Goal: Task Accomplishment & Management: Use online tool/utility

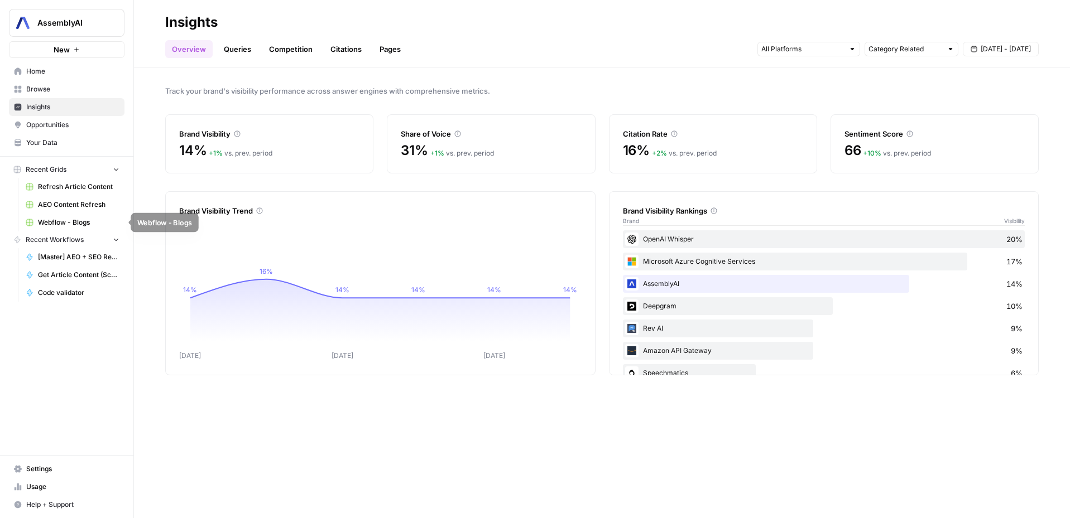
click at [74, 218] on span "Webflow - Blogs" at bounding box center [78, 223] width 81 height 10
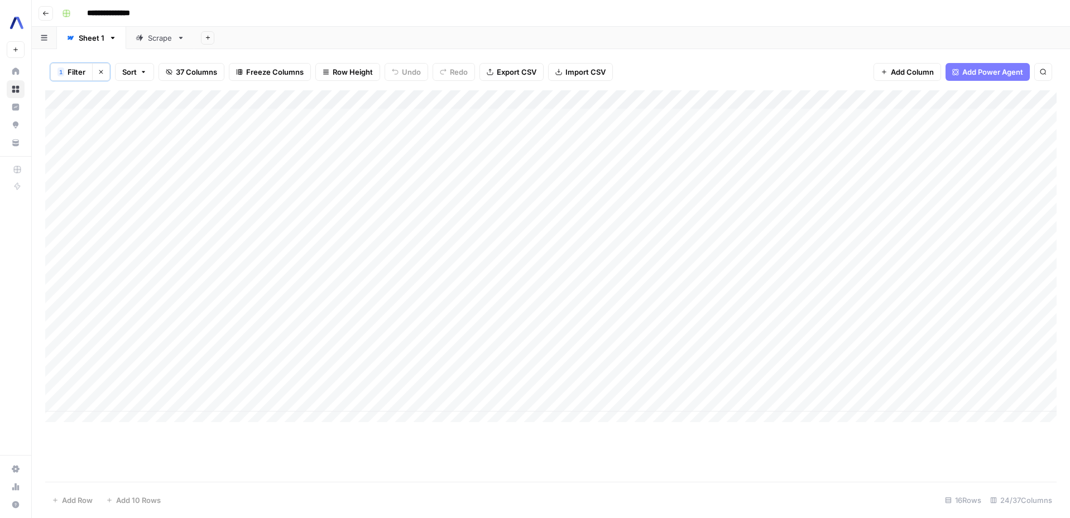
click at [1033, 99] on div "Add Column" at bounding box center [550, 260] width 1011 height 340
click at [814, 175] on span "Sort Ascending" at bounding box center [806, 177] width 98 height 11
click at [854, 217] on div "Add Column" at bounding box center [550, 260] width 1011 height 340
click at [422, 212] on div "Add Column" at bounding box center [550, 260] width 1011 height 340
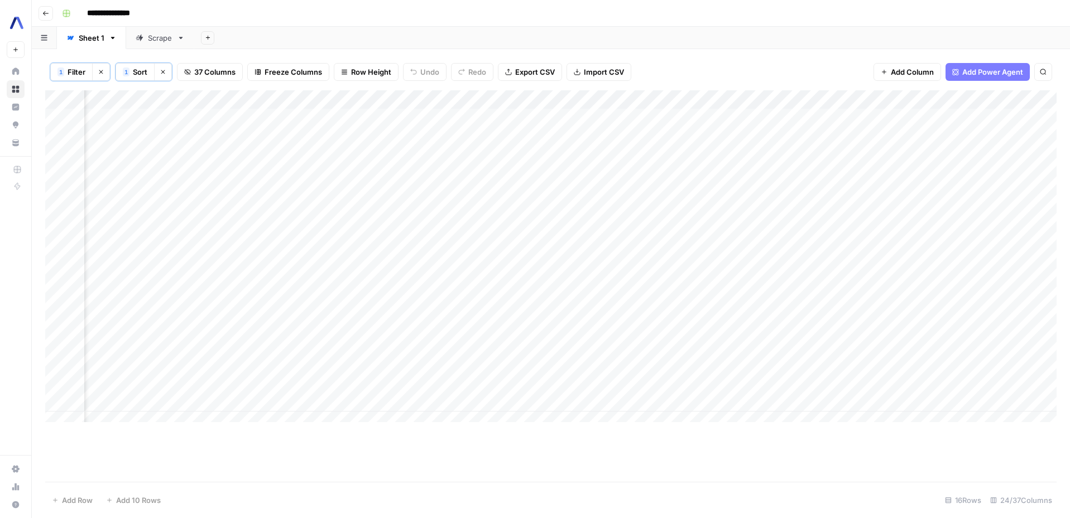
click at [743, 211] on div "Add Column" at bounding box center [550, 260] width 1011 height 340
click at [337, 212] on div "Add Column" at bounding box center [550, 260] width 1011 height 340
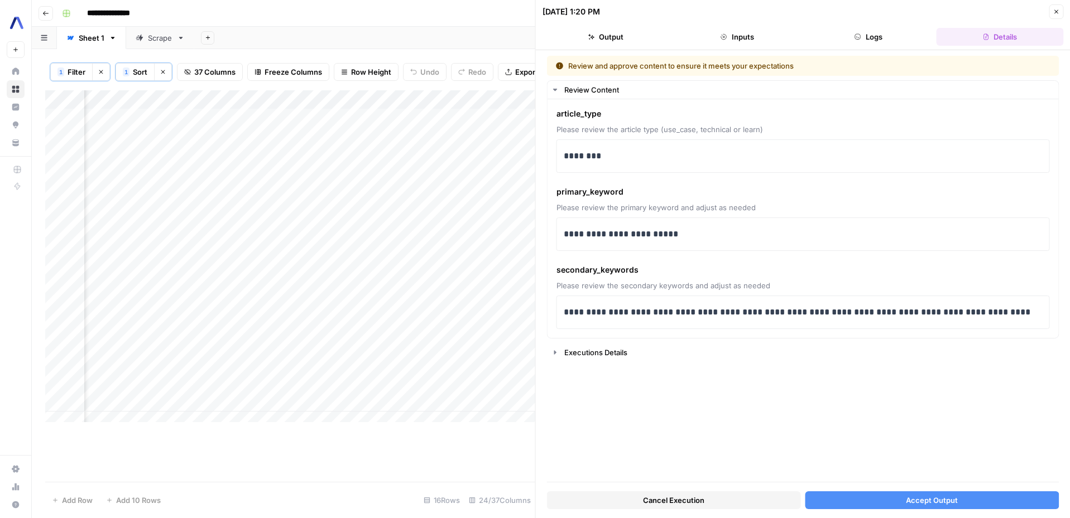
click at [915, 497] on span "Accept Output" at bounding box center [932, 500] width 52 height 11
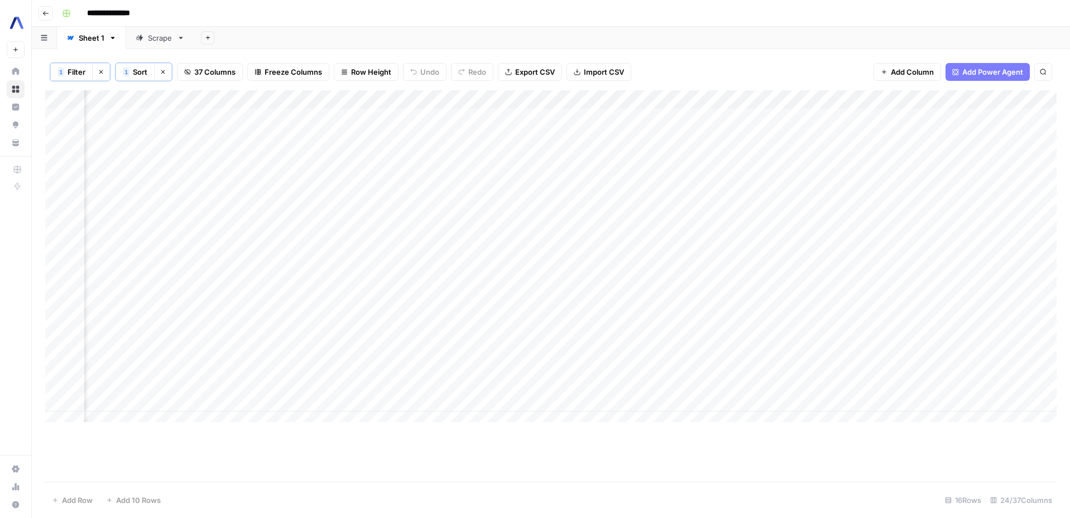
click at [340, 213] on div "Add Column" at bounding box center [550, 260] width 1011 height 340
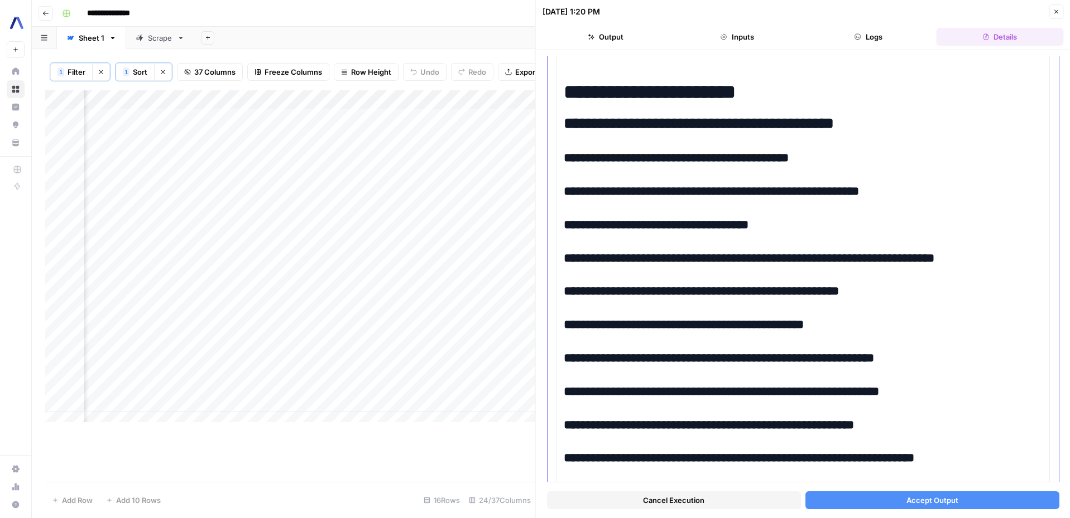
scroll to position [3756, 0]
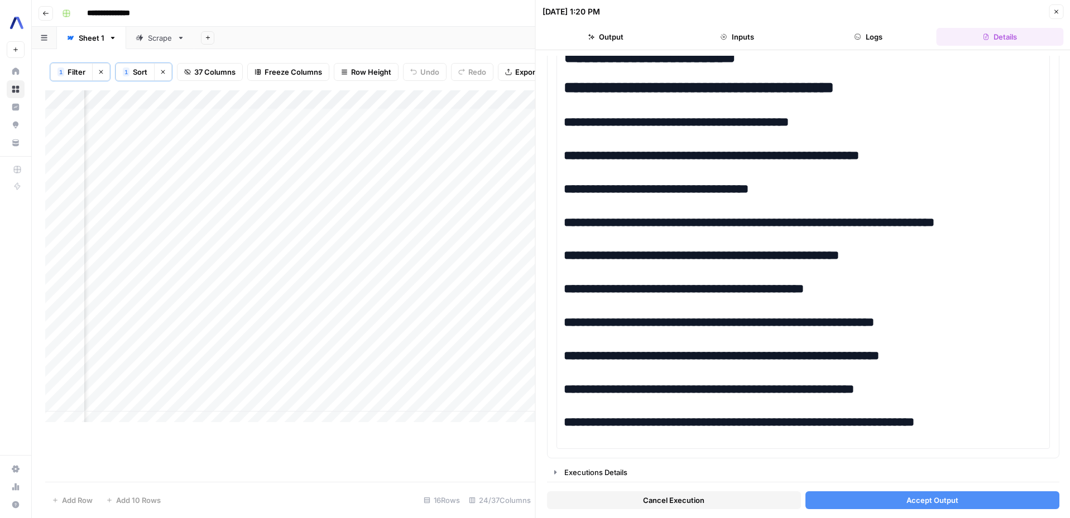
click at [897, 494] on button "Accept Output" at bounding box center [932, 501] width 254 height 18
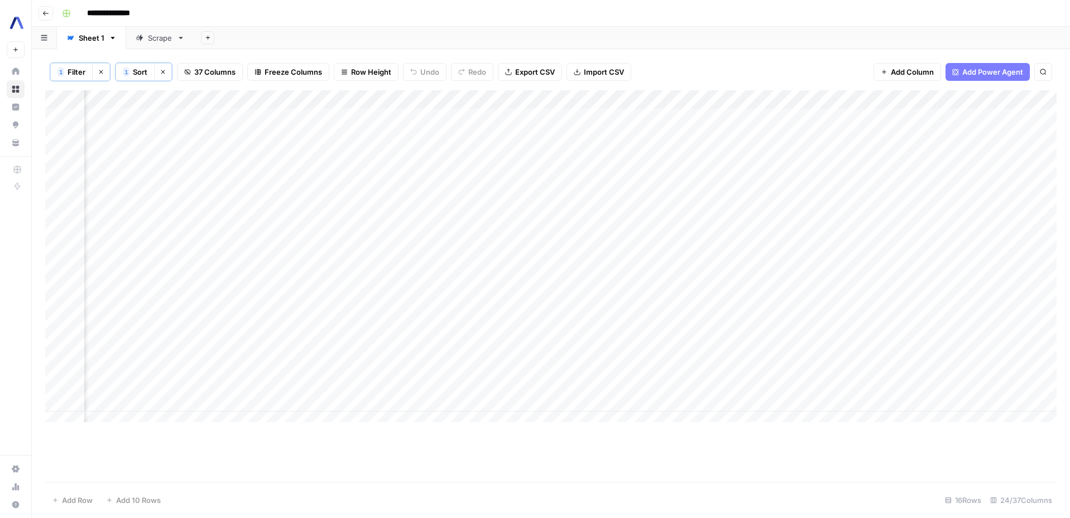
click at [339, 213] on div "Add Column" at bounding box center [550, 260] width 1011 height 340
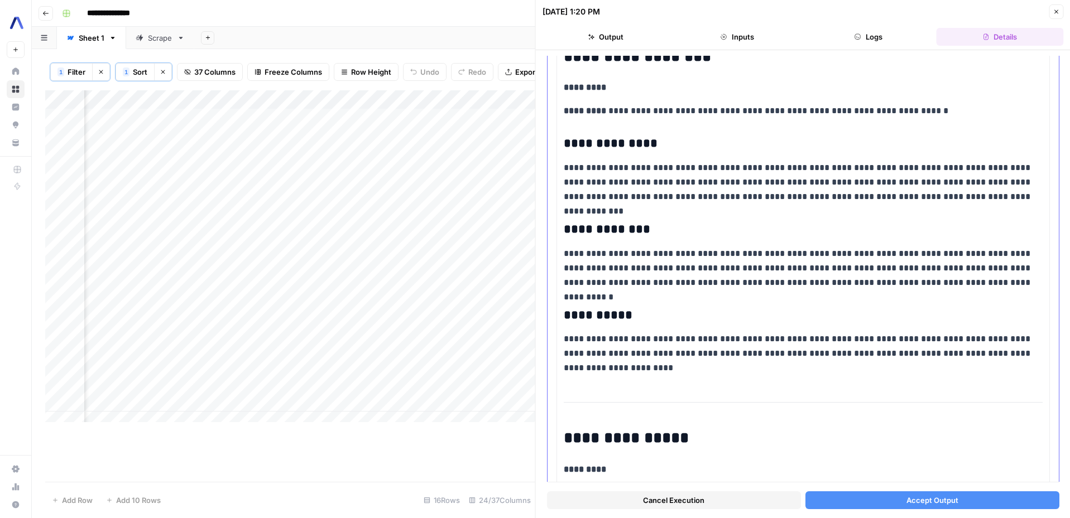
scroll to position [512, 0]
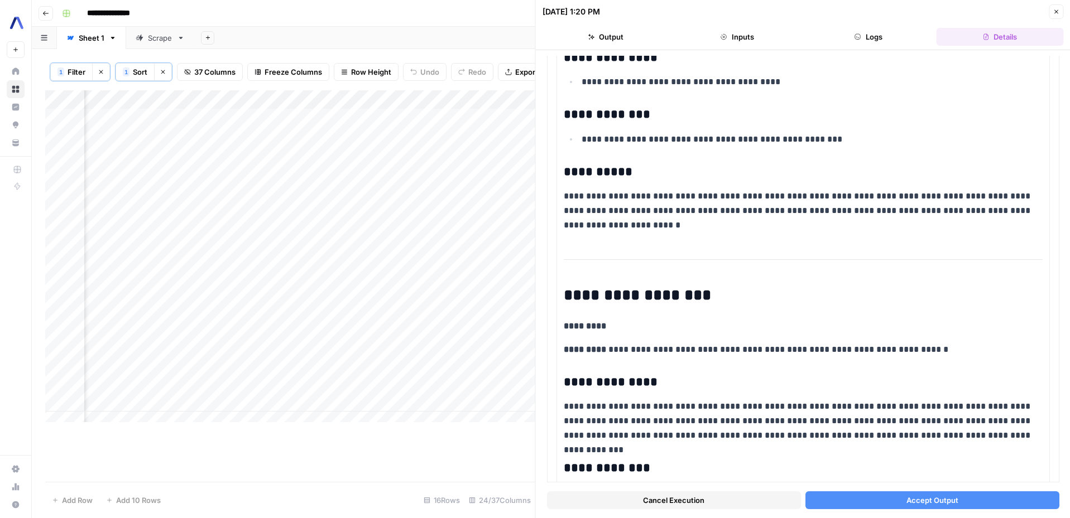
click at [923, 505] on span "Accept Output" at bounding box center [932, 500] width 52 height 11
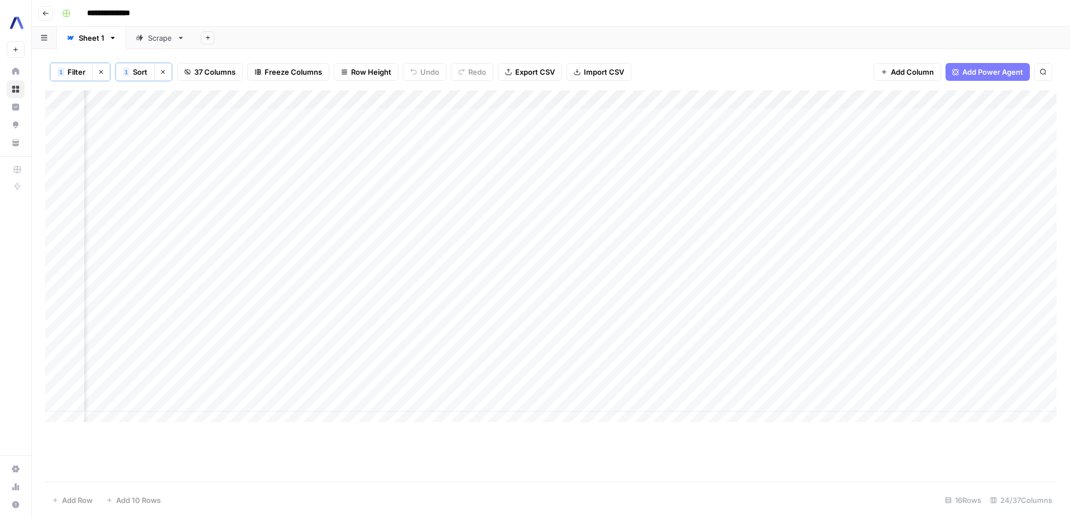
scroll to position [0, 1629]
click at [637, 99] on div "Add Column" at bounding box center [550, 260] width 1011 height 340
click at [396, 174] on span "Sort Ascending" at bounding box center [405, 177] width 88 height 11
click at [520, 316] on div "Add Column" at bounding box center [550, 260] width 1011 height 340
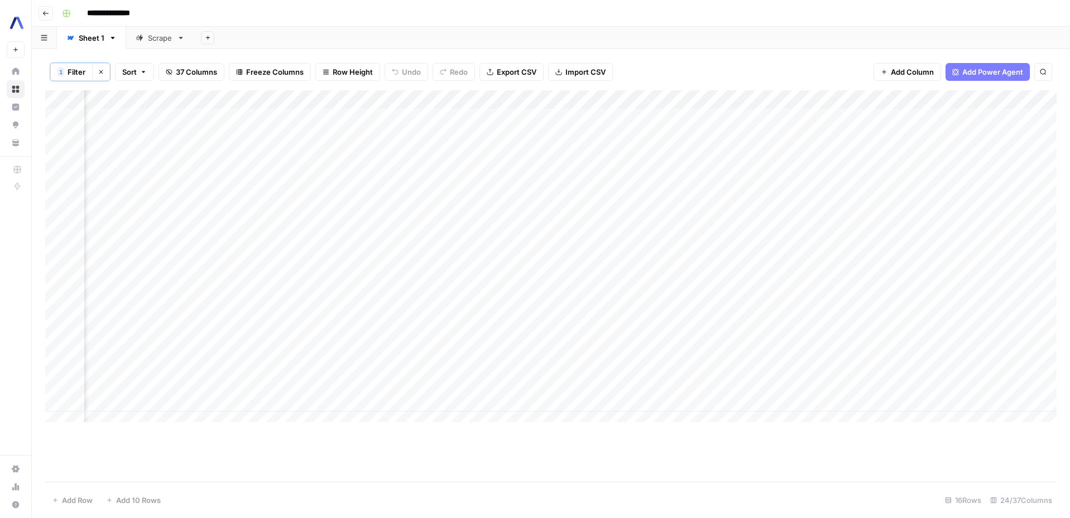
click at [635, 94] on div "Add Column" at bounding box center [550, 260] width 1011 height 340
click at [401, 171] on button "Sort Ascending" at bounding box center [405, 178] width 123 height 16
click at [658, 75] on div "1 Filter Clear filters 1 Sort Clear sorts 37 Columns Freeze Columns Row Height …" at bounding box center [550, 72] width 1011 height 37
click at [634, 439] on div "Add Column" at bounding box center [550, 286] width 1011 height 392
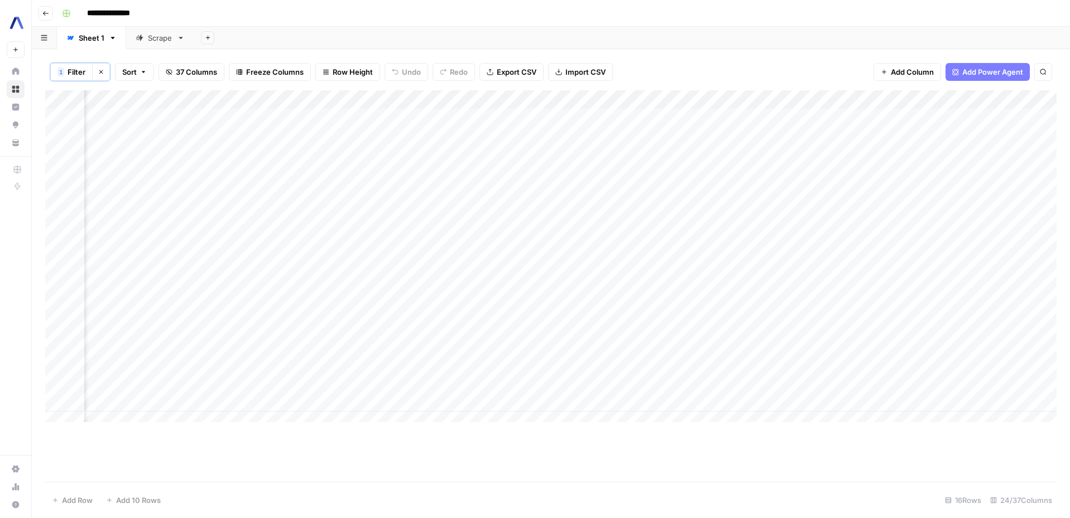
click at [724, 101] on div "Add Column" at bounding box center [550, 260] width 1011 height 340
click at [495, 174] on span "Sort Ascending" at bounding box center [499, 177] width 98 height 11
drag, startPoint x: 238, startPoint y: 431, endPoint x: 156, endPoint y: 419, distance: 83.0
click at [156, 419] on div "Add Column" at bounding box center [550, 286] width 1011 height 392
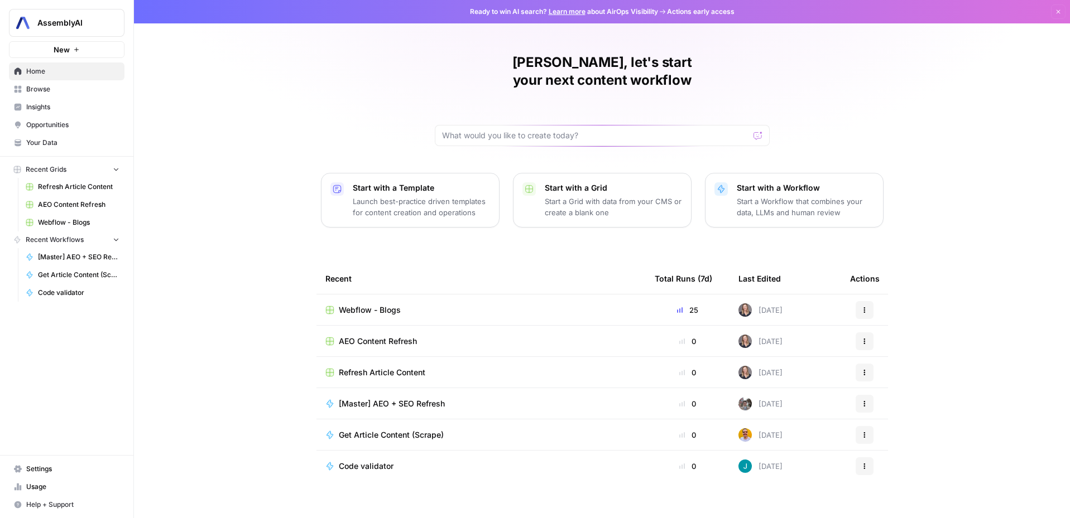
click at [376, 305] on span "Webflow - Blogs" at bounding box center [370, 310] width 62 height 11
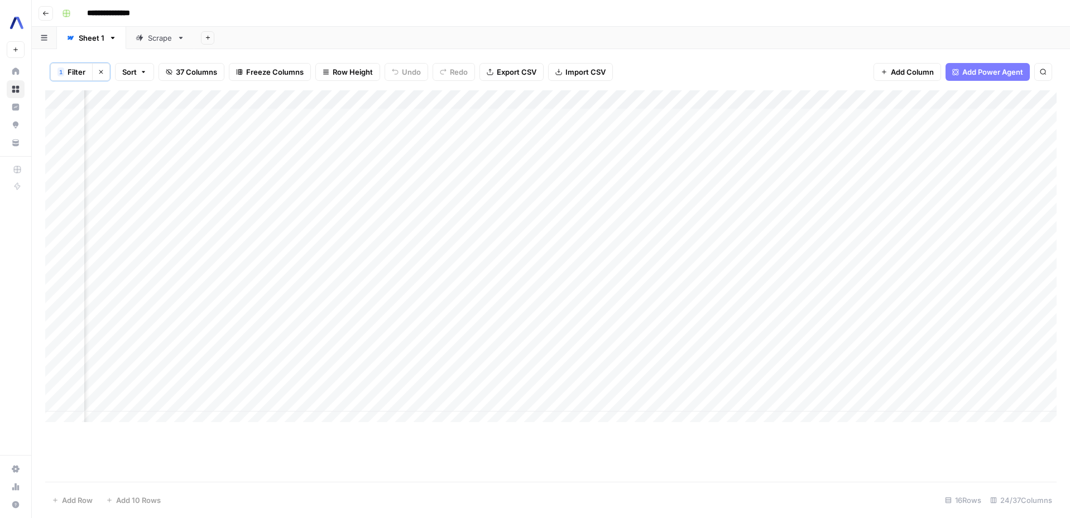
scroll to position [0, 369]
click at [594, 321] on div "Add Column" at bounding box center [550, 260] width 1011 height 340
click at [452, 384] on div "Add Column" at bounding box center [550, 260] width 1011 height 340
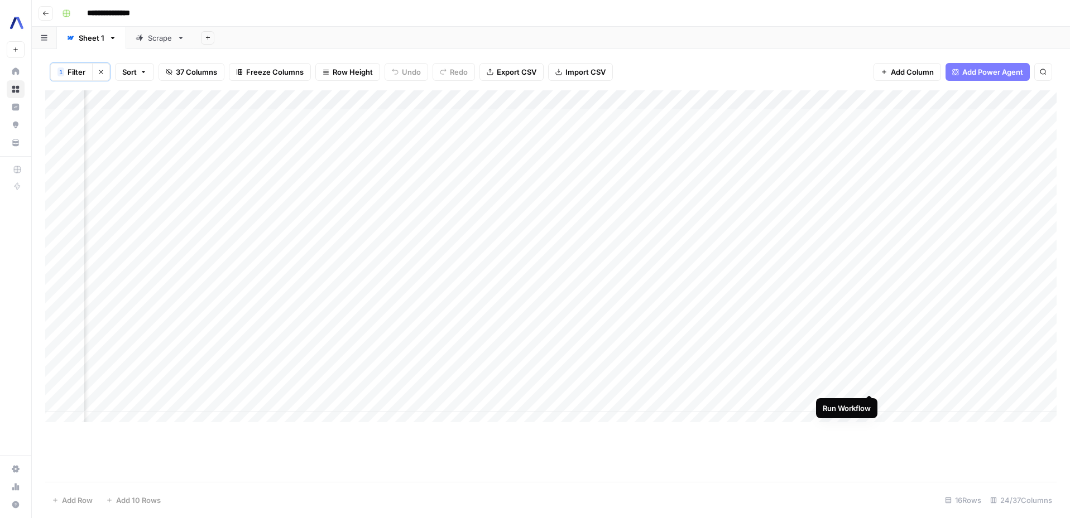
click at [867, 382] on div "Add Column" at bounding box center [550, 260] width 1011 height 340
click at [857, 383] on div "Add Column" at bounding box center [550, 260] width 1011 height 340
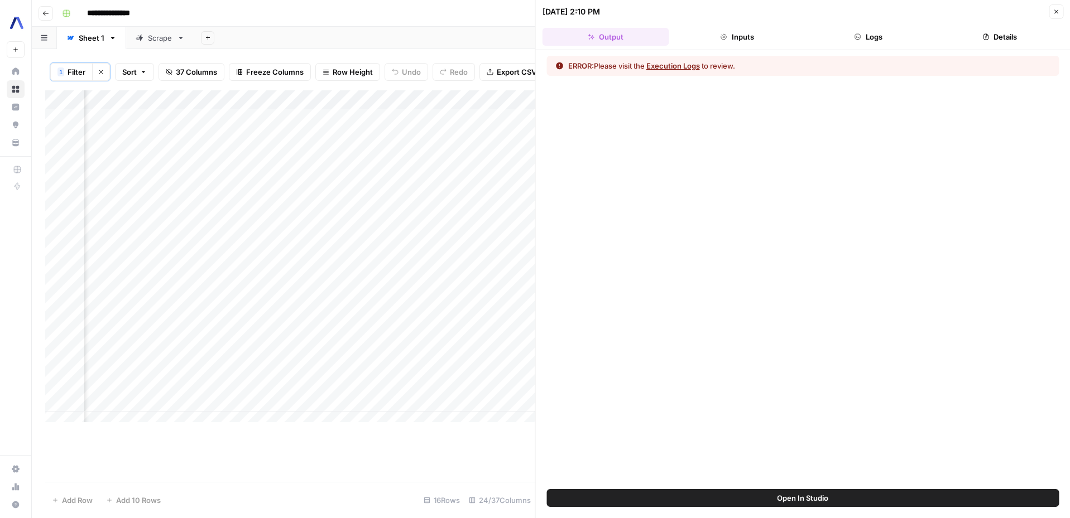
click at [691, 65] on button "Execution Logs" at bounding box center [673, 65] width 54 height 11
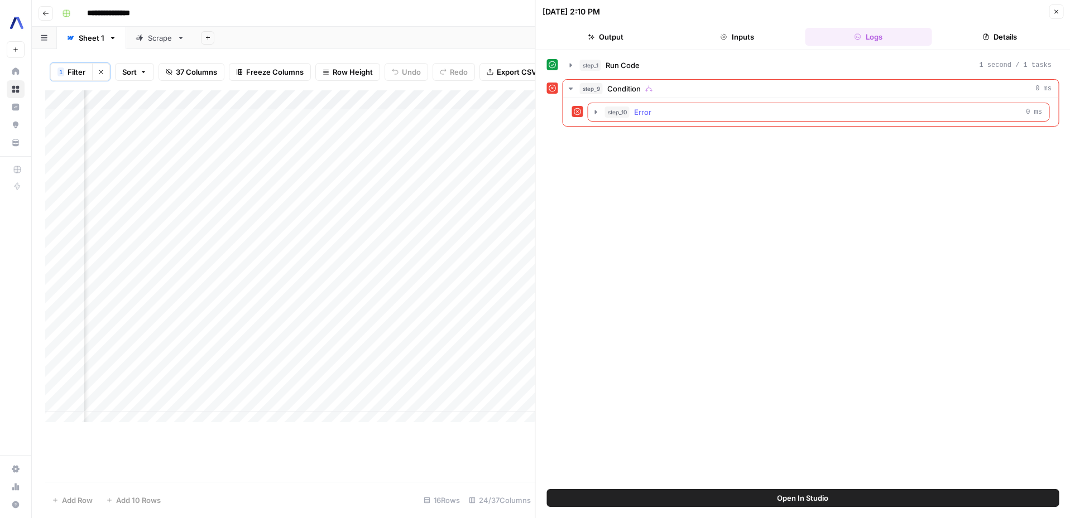
click at [596, 116] on icon "button" at bounding box center [596, 112] width 9 height 9
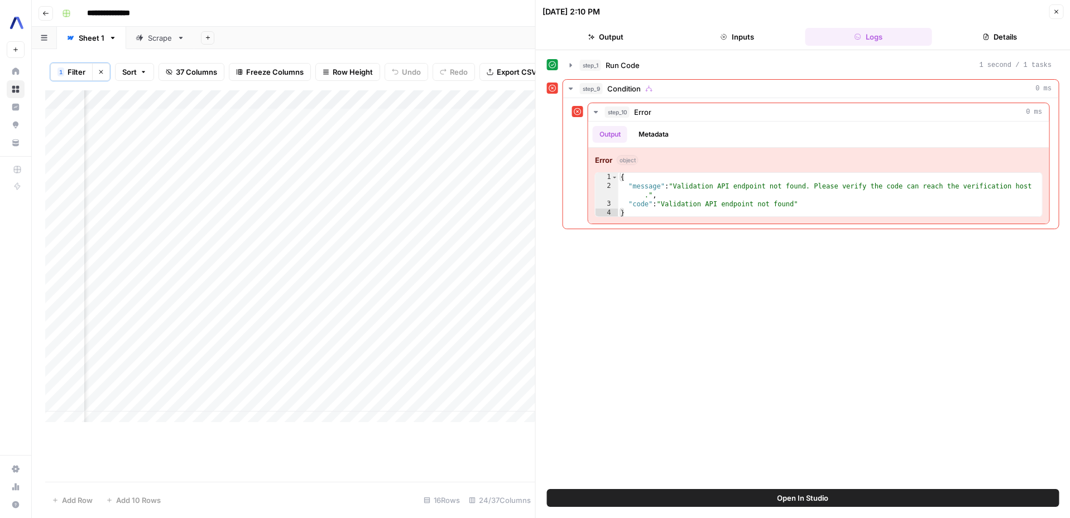
click at [1054, 8] on icon "button" at bounding box center [1056, 11] width 7 height 7
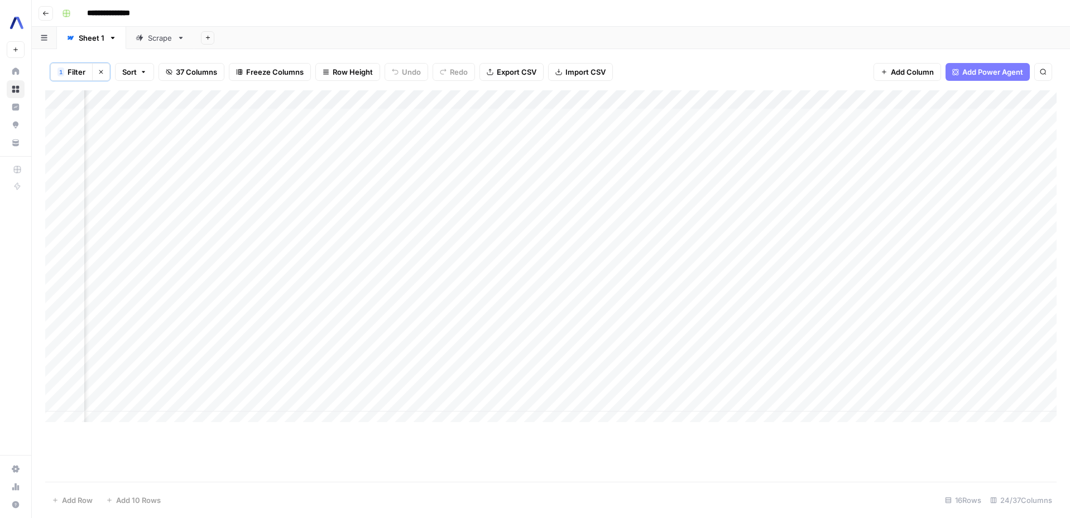
scroll to position [0, 1321]
click at [465, 192] on div "Add Column" at bounding box center [550, 260] width 1011 height 340
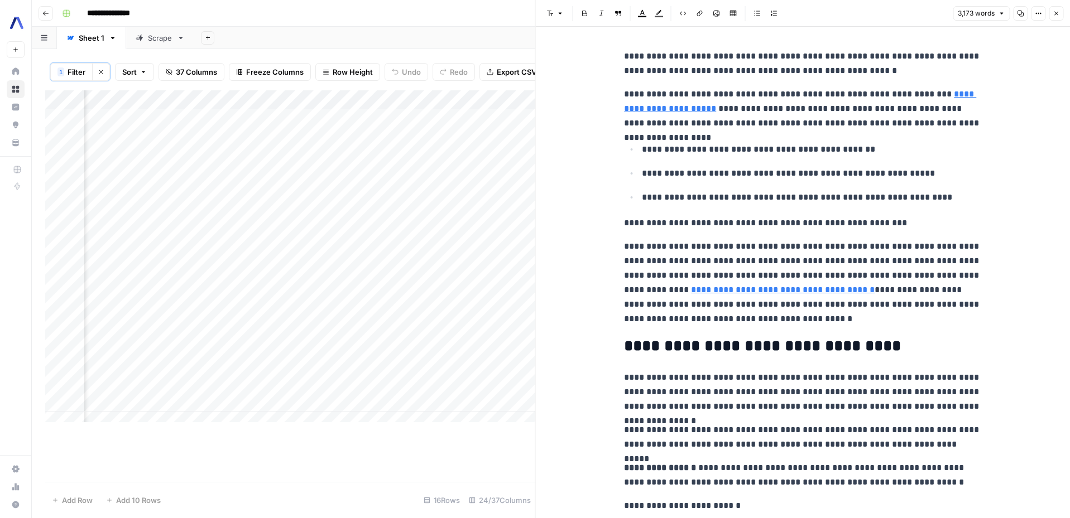
click at [1053, 11] on icon "button" at bounding box center [1056, 13] width 7 height 7
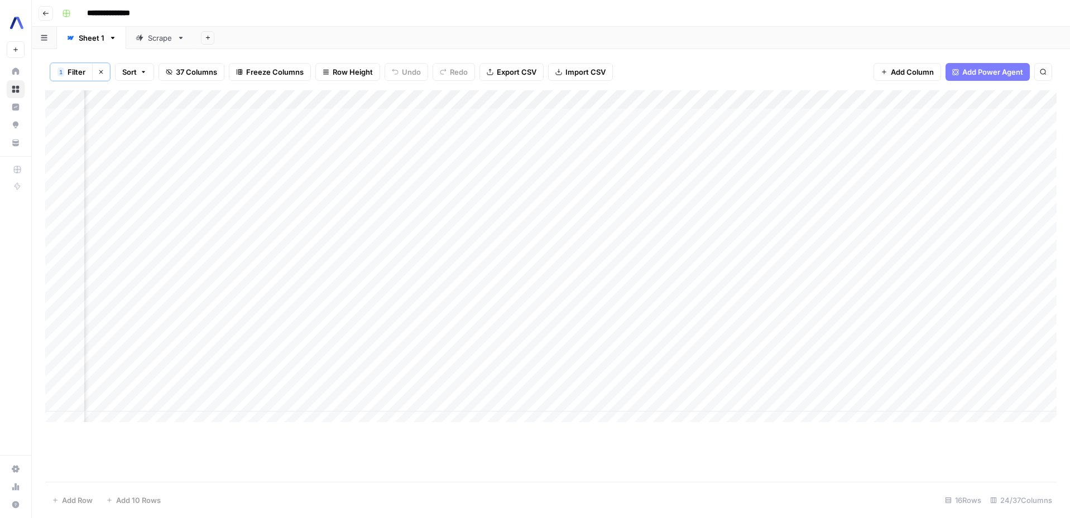
scroll to position [0, 1851]
click at [1031, 191] on div "Add Column" at bounding box center [550, 260] width 1011 height 340
click at [383, 194] on div "Add Column" at bounding box center [550, 260] width 1011 height 340
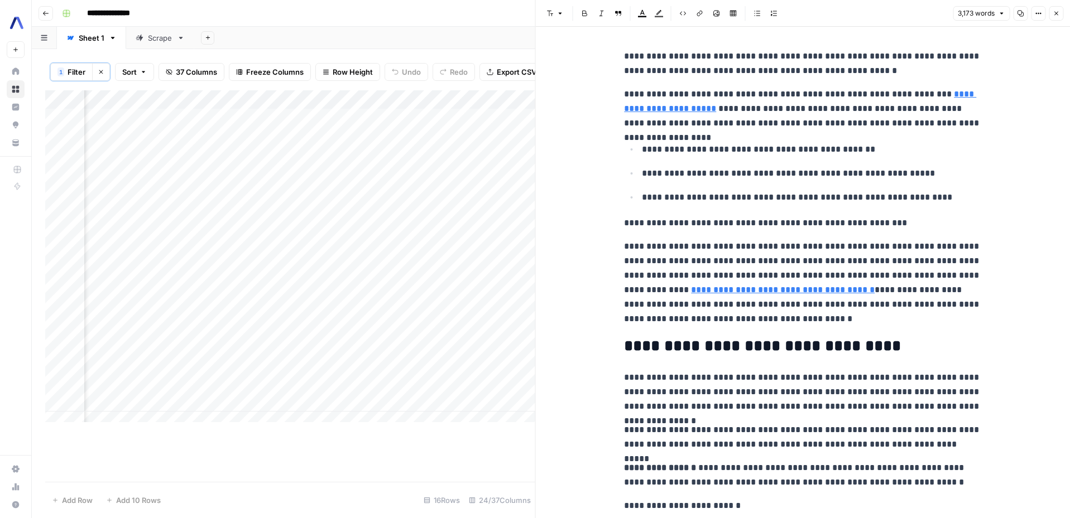
click at [1039, 12] on icon "button" at bounding box center [1038, 13] width 7 height 7
click at [988, 118] on span "Code" at bounding box center [1005, 118] width 54 height 11
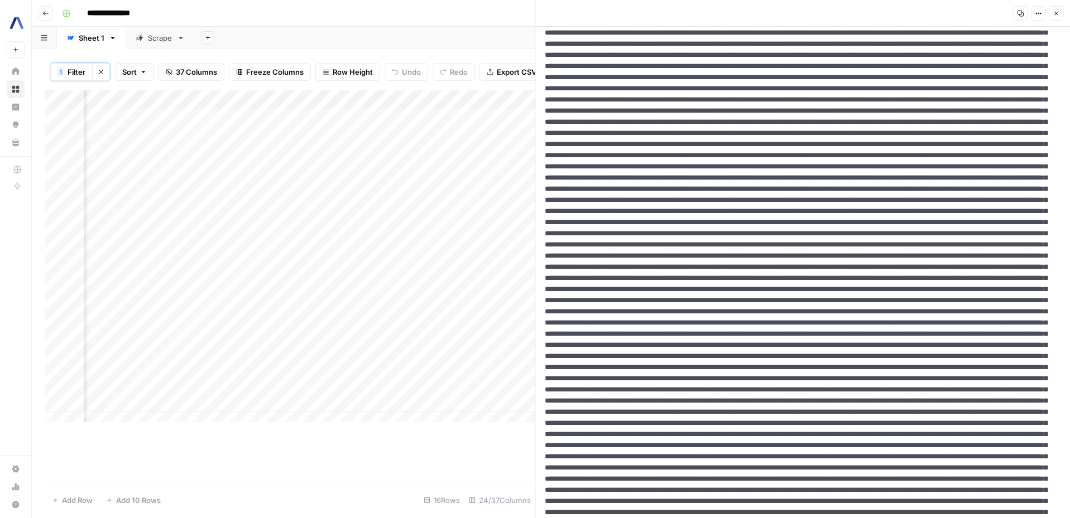
scroll to position [461, 0]
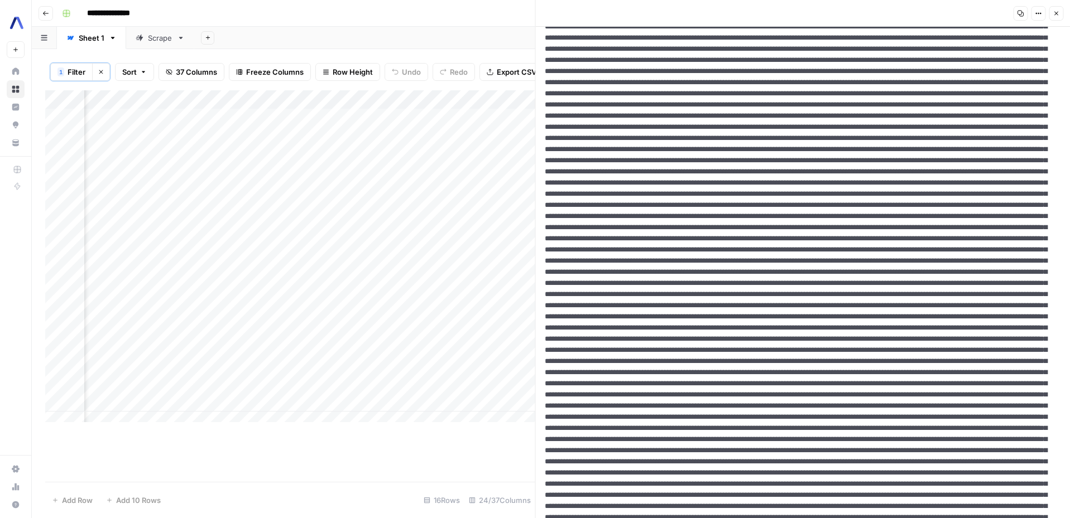
click at [865, 332] on textarea "To enrich screen reader interactions, please activate Accessibility in Grammarl…" at bounding box center [799, 518] width 526 height 3132
drag, startPoint x: 713, startPoint y: 308, endPoint x: 725, endPoint y: 317, distance: 15.2
click at [725, 317] on textarea "To enrich screen reader interactions, please activate Accessibility in Grammarl…" at bounding box center [799, 518] width 526 height 3132
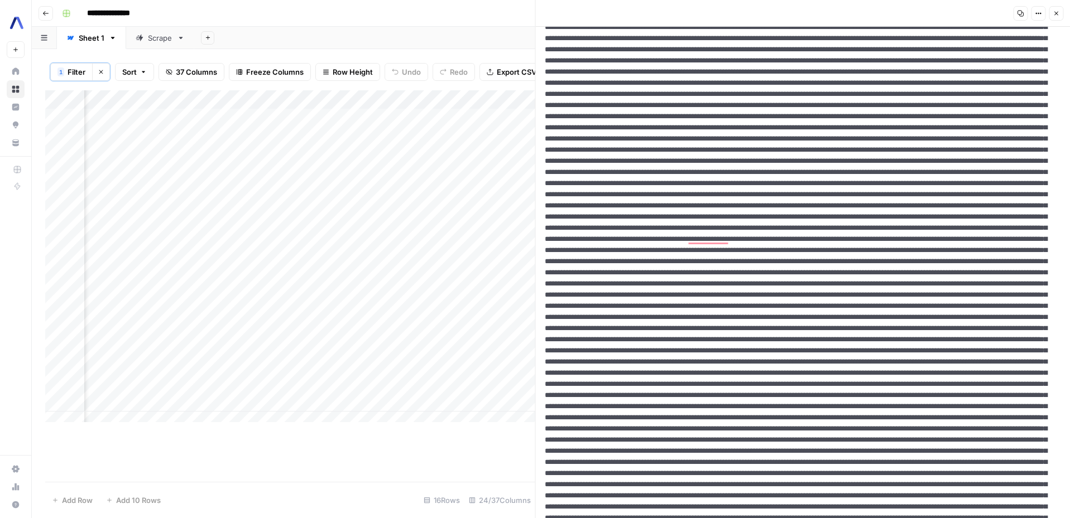
click at [723, 317] on textarea "To enrich screen reader interactions, please activate Accessibility in Grammarl…" at bounding box center [799, 518] width 526 height 3132
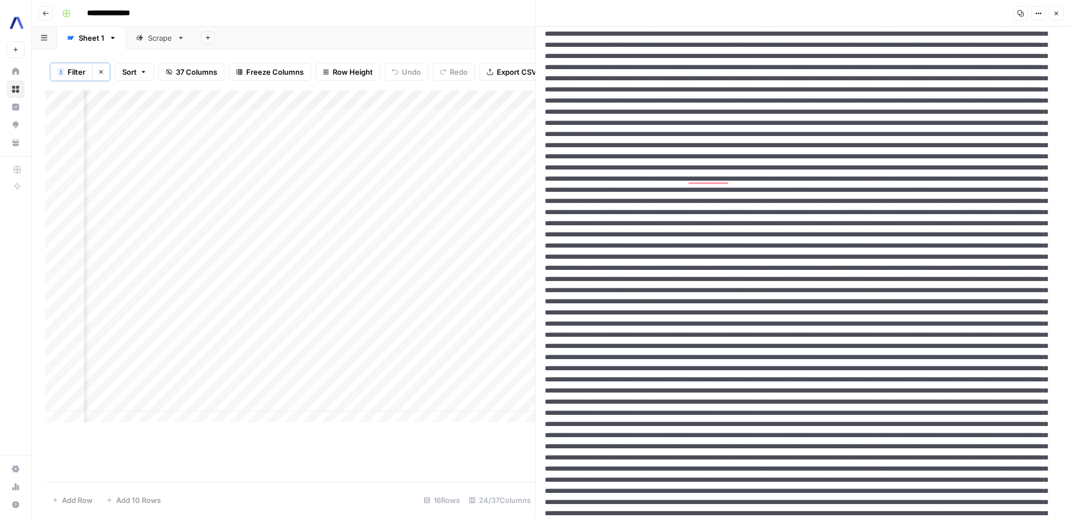
scroll to position [0, 0]
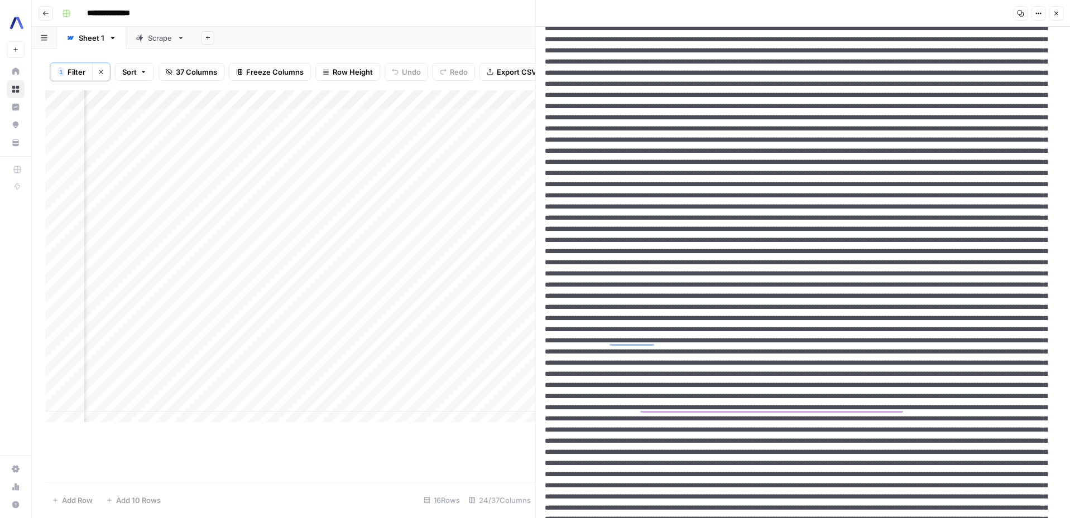
drag, startPoint x: 711, startPoint y: 307, endPoint x: 895, endPoint y: 266, distance: 188.1
click at [895, 266] on textarea "To enrich screen reader interactions, please activate Accessibility in Grammarl…" at bounding box center [799, 229] width 526 height 3132
